Goal: Task Accomplishment & Management: Manage account settings

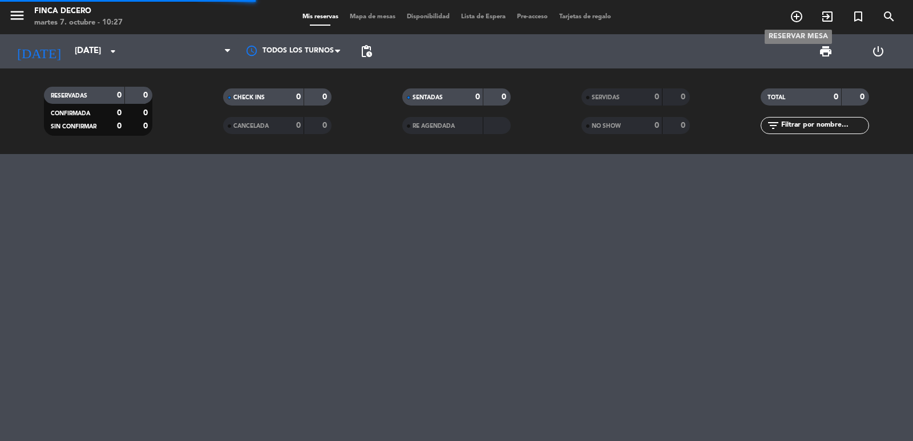
click at [798, 17] on icon "add_circle_outline" at bounding box center [796, 17] width 14 height 14
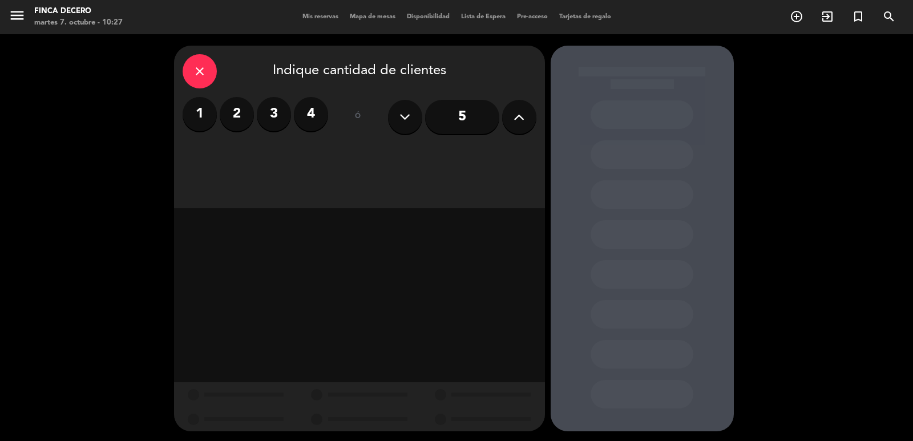
click at [244, 120] on label "2" at bounding box center [237, 114] width 34 height 34
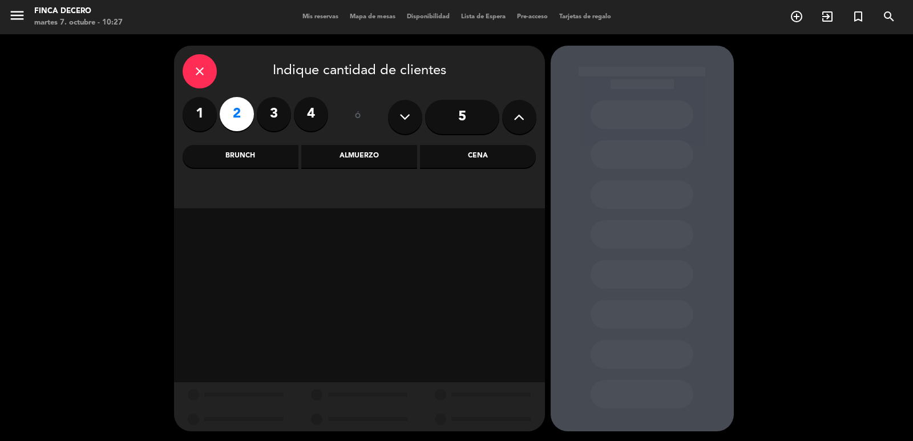
click at [267, 160] on div "Brunch" at bounding box center [241, 156] width 116 height 23
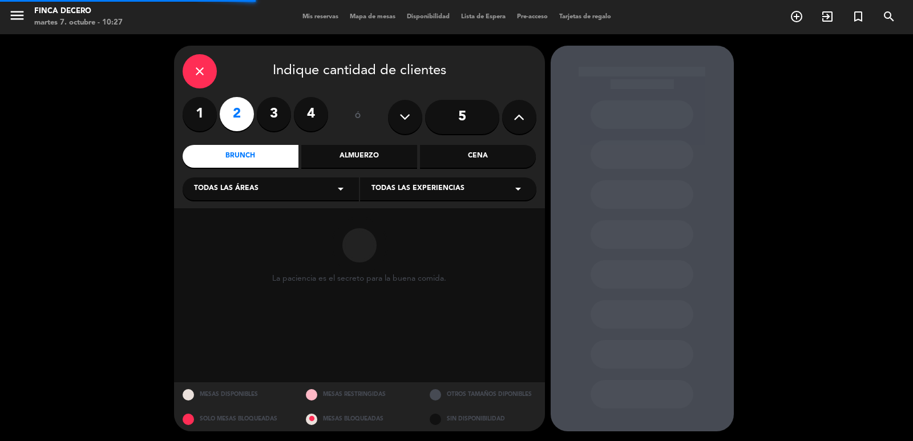
click at [252, 188] on span "Todas las áreas" at bounding box center [226, 188] width 64 height 11
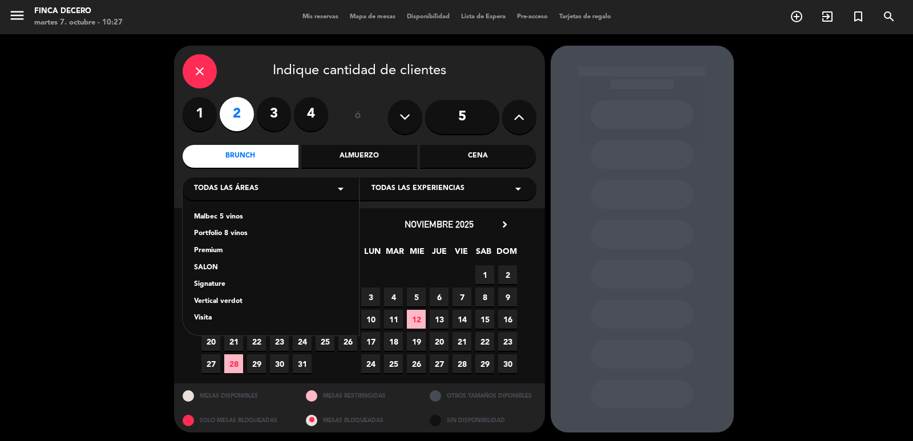
click at [217, 271] on div "SALON" at bounding box center [270, 267] width 153 height 11
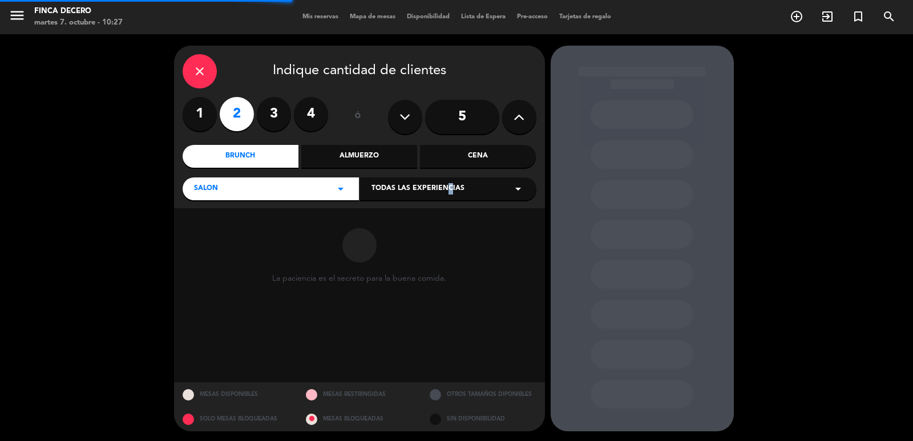
click at [445, 198] on div "Todas las experiencias arrow_drop_down" at bounding box center [448, 188] width 176 height 23
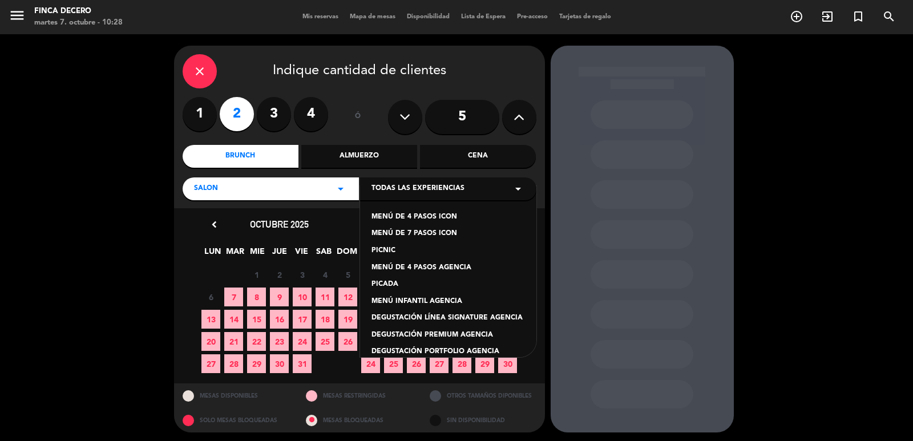
click at [457, 270] on div "MENÚ DE 4 PASOS AGENCIA" at bounding box center [447, 267] width 153 height 11
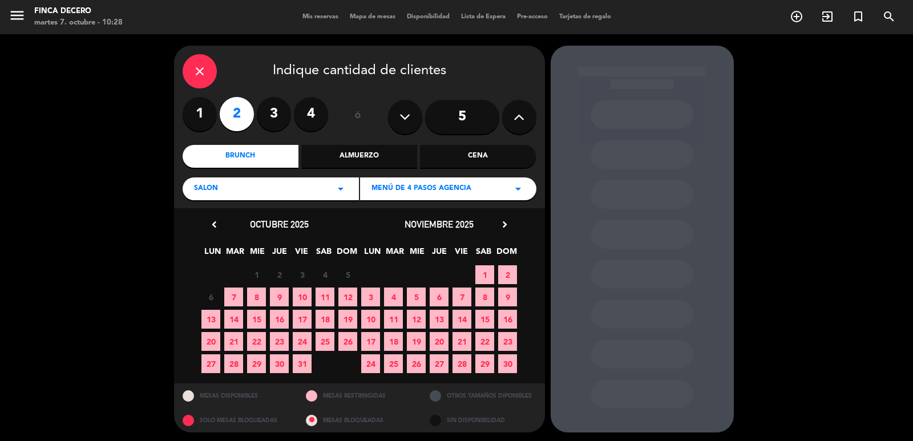
click at [347, 156] on div "Almuerzo" at bounding box center [359, 156] width 116 height 23
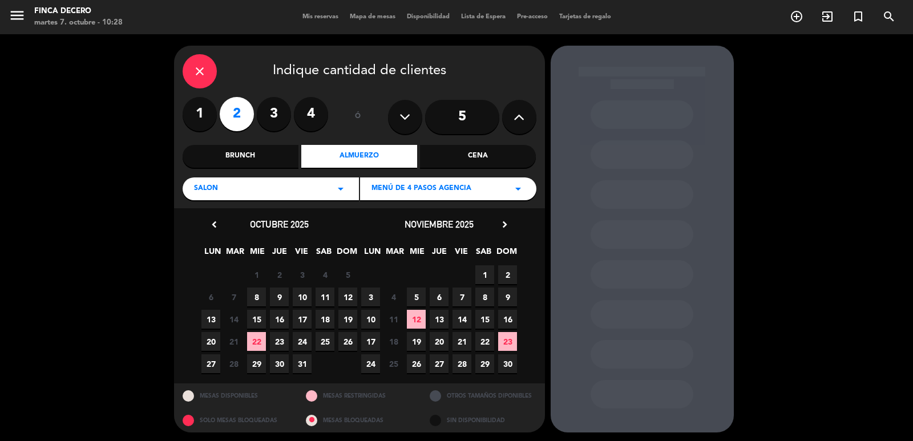
click at [506, 226] on icon "chevron_right" at bounding box center [505, 224] width 12 height 12
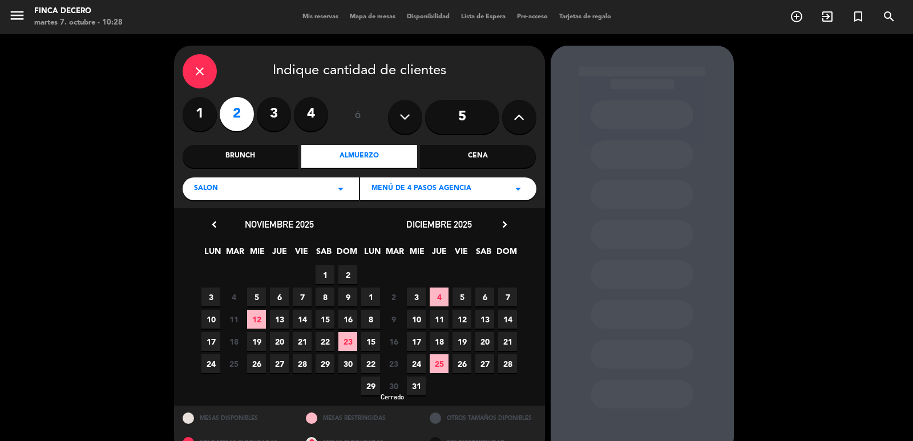
click at [391, 388] on span "30" at bounding box center [393, 385] width 19 height 19
click at [192, 70] on div "close" at bounding box center [200, 71] width 34 height 34
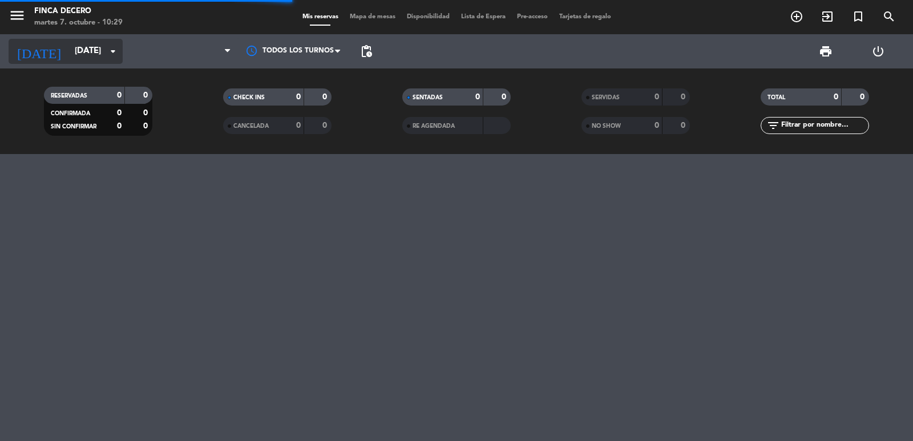
click at [87, 57] on input "[DATE]" at bounding box center [124, 51] width 110 height 22
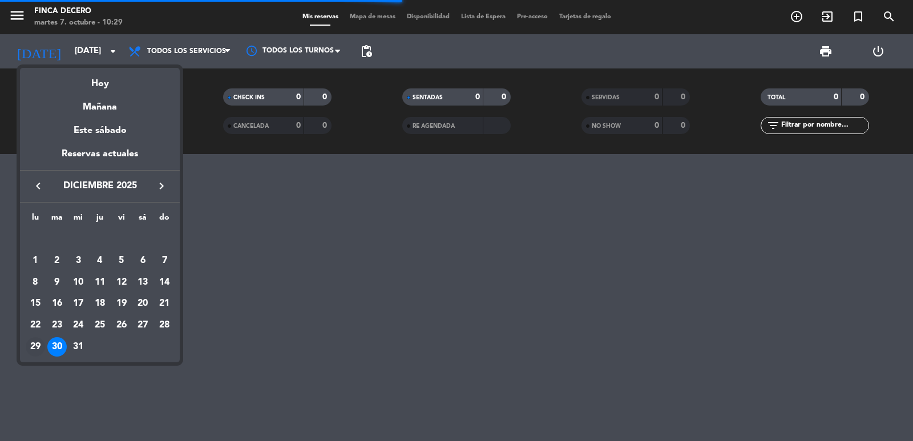
click at [38, 347] on div "29" at bounding box center [35, 346] width 19 height 19
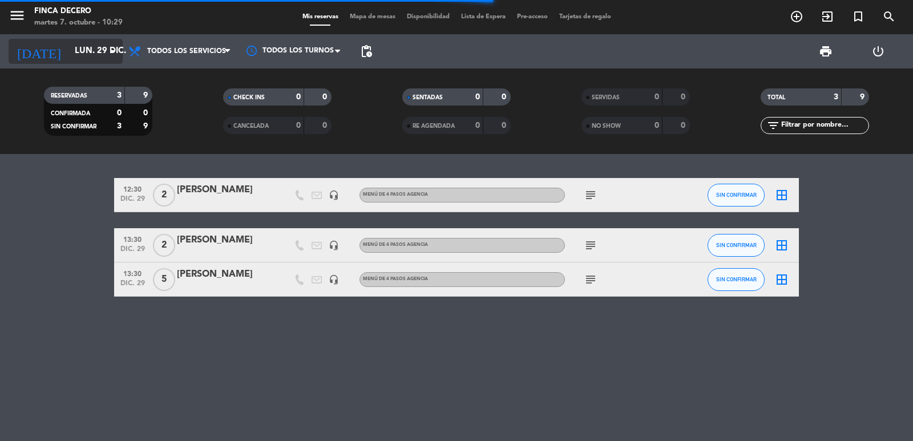
click at [88, 53] on input "lun. 29 dic." at bounding box center [124, 51] width 110 height 22
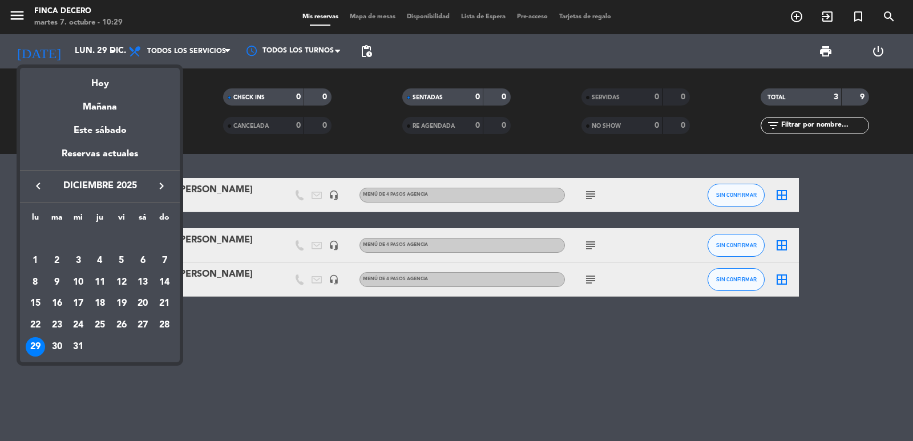
click at [84, 344] on div "31" at bounding box center [77, 346] width 19 height 19
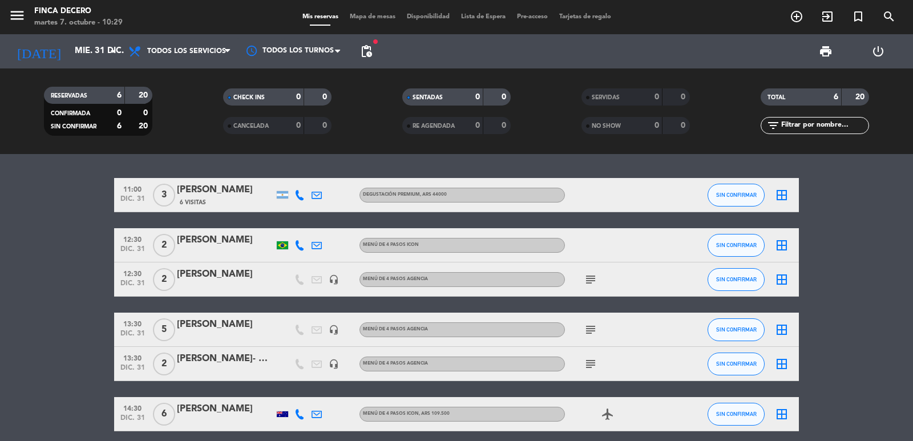
scroll to position [47, 0]
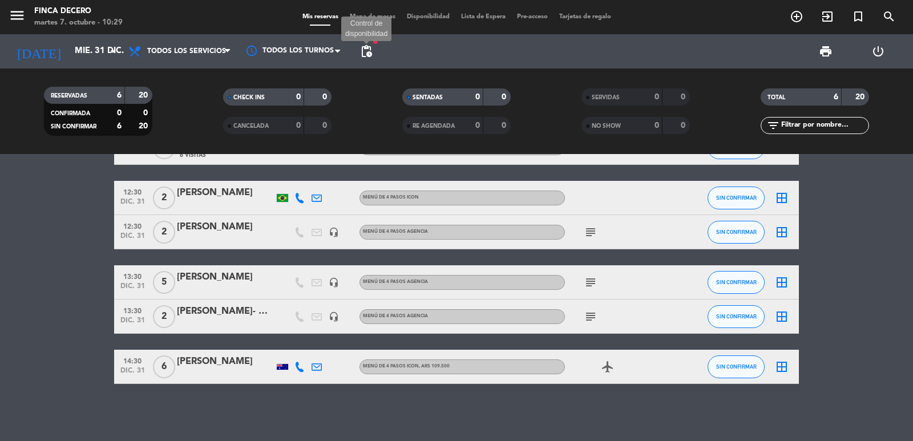
click at [371, 52] on span "pending_actions" at bounding box center [366, 51] width 14 height 14
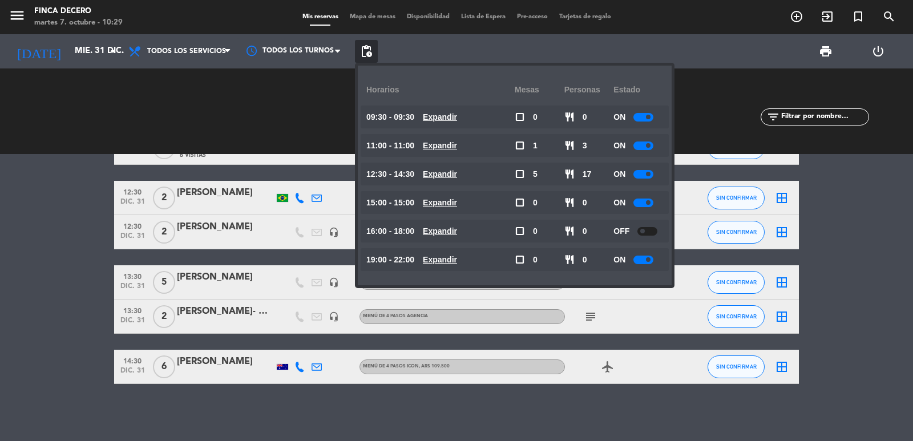
click at [106, 253] on bookings-row "11:00 [DATE] 3 [PERSON_NAME] 6 Visitas DEGUSTACIÓN PREMIUM , ARS 44000 SIN CONF…" at bounding box center [456, 257] width 913 height 253
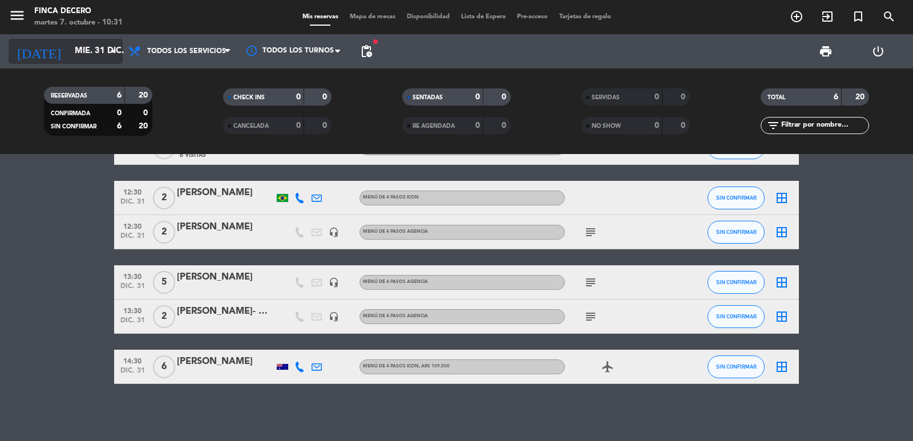
click at [100, 41] on input "mié. 31 dic." at bounding box center [124, 51] width 110 height 22
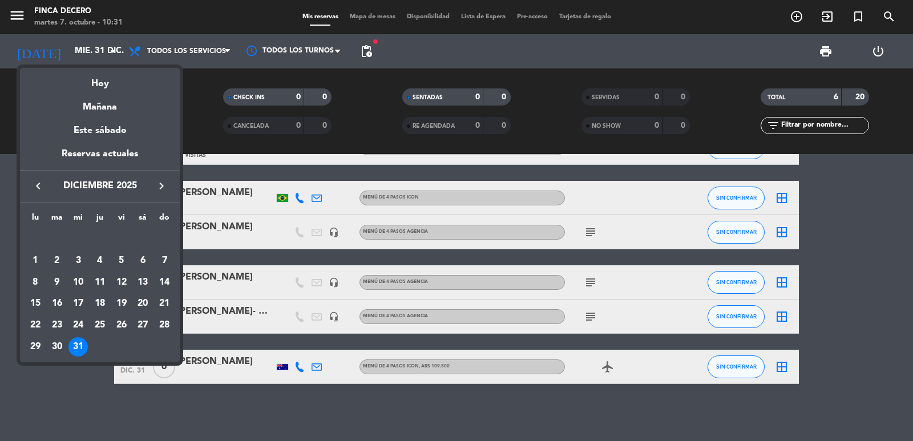
click at [34, 182] on icon "keyboard_arrow_left" at bounding box center [38, 186] width 14 height 14
click at [103, 306] on div "16" at bounding box center [99, 303] width 19 height 19
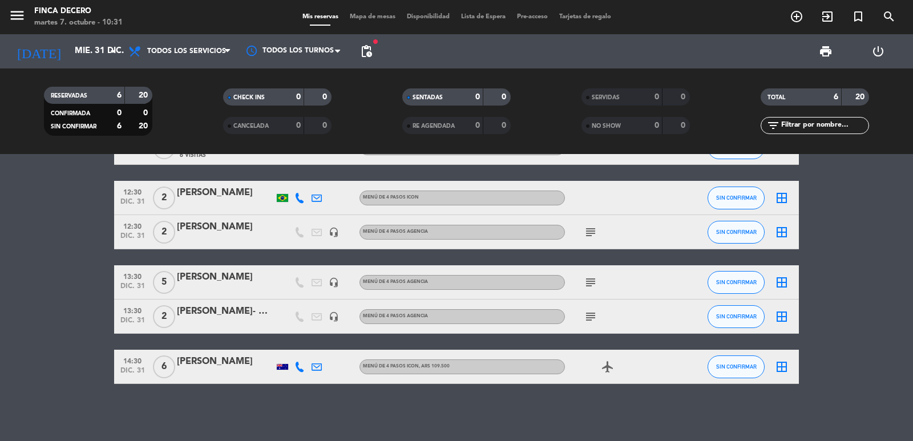
type input "[DEMOGRAPHIC_DATA][DATE]"
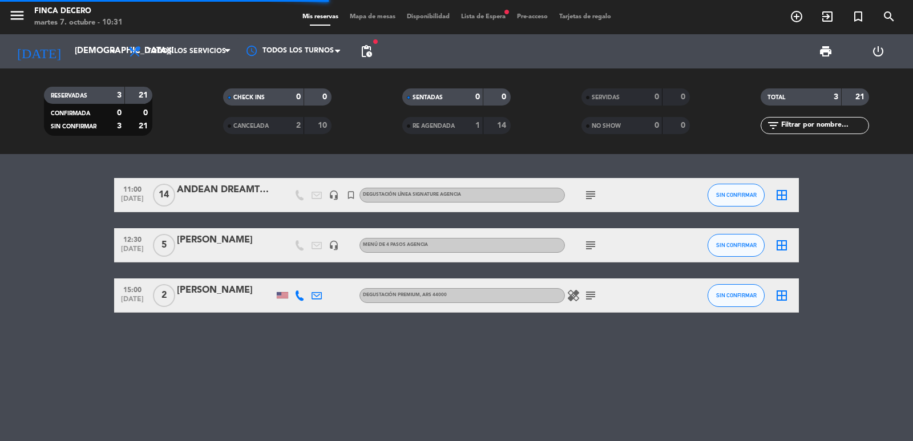
scroll to position [0, 0]
click at [29, 273] on bookings-row "11:00 [DATE] ANDEAN DREAMTRIP GRUPO headset_mic turned_in_not DEGUSTACIÓN LÍNEA…" at bounding box center [456, 245] width 913 height 135
